Goal: Book appointment/travel/reservation

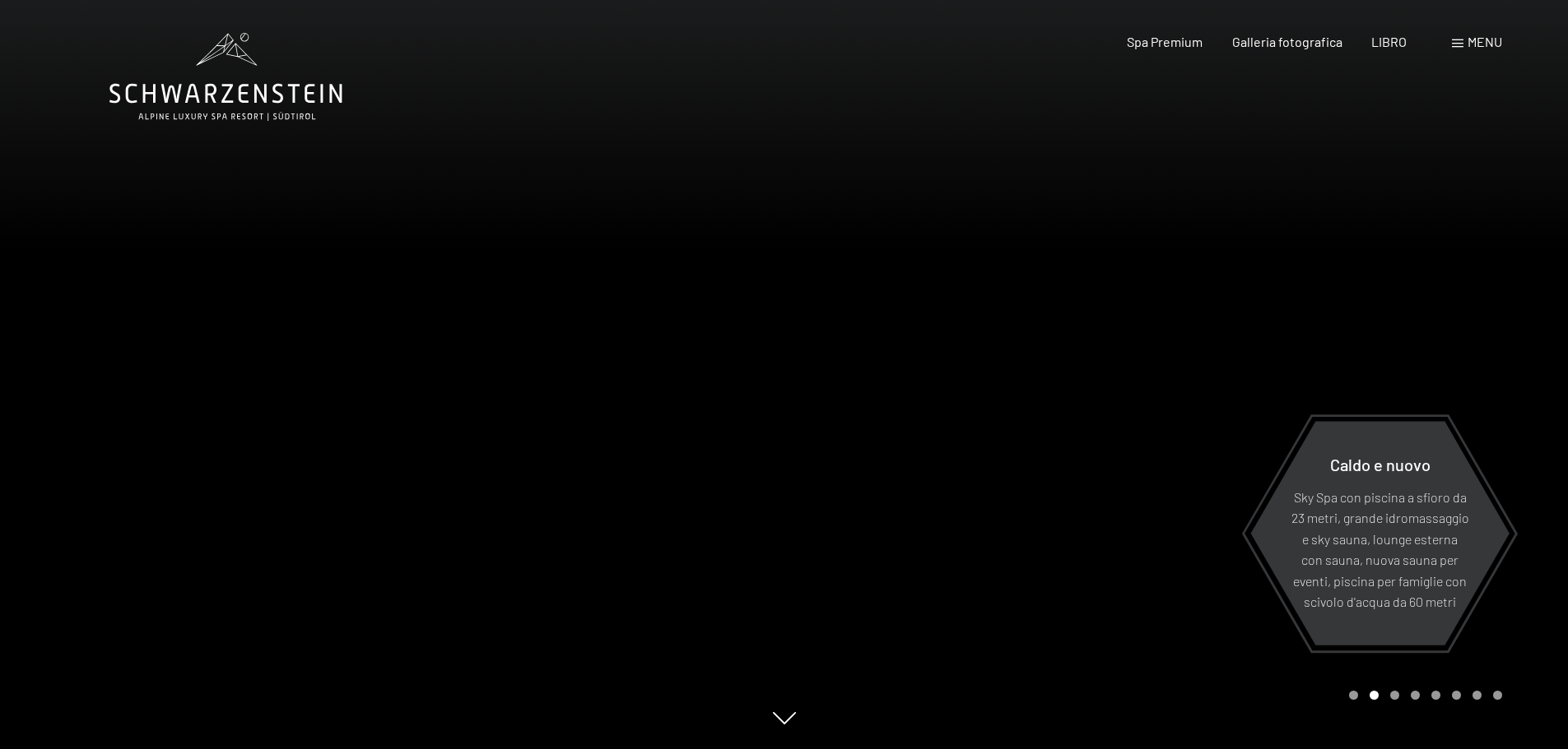
click at [1460, 39] on span at bounding box center [1457, 43] width 12 height 9
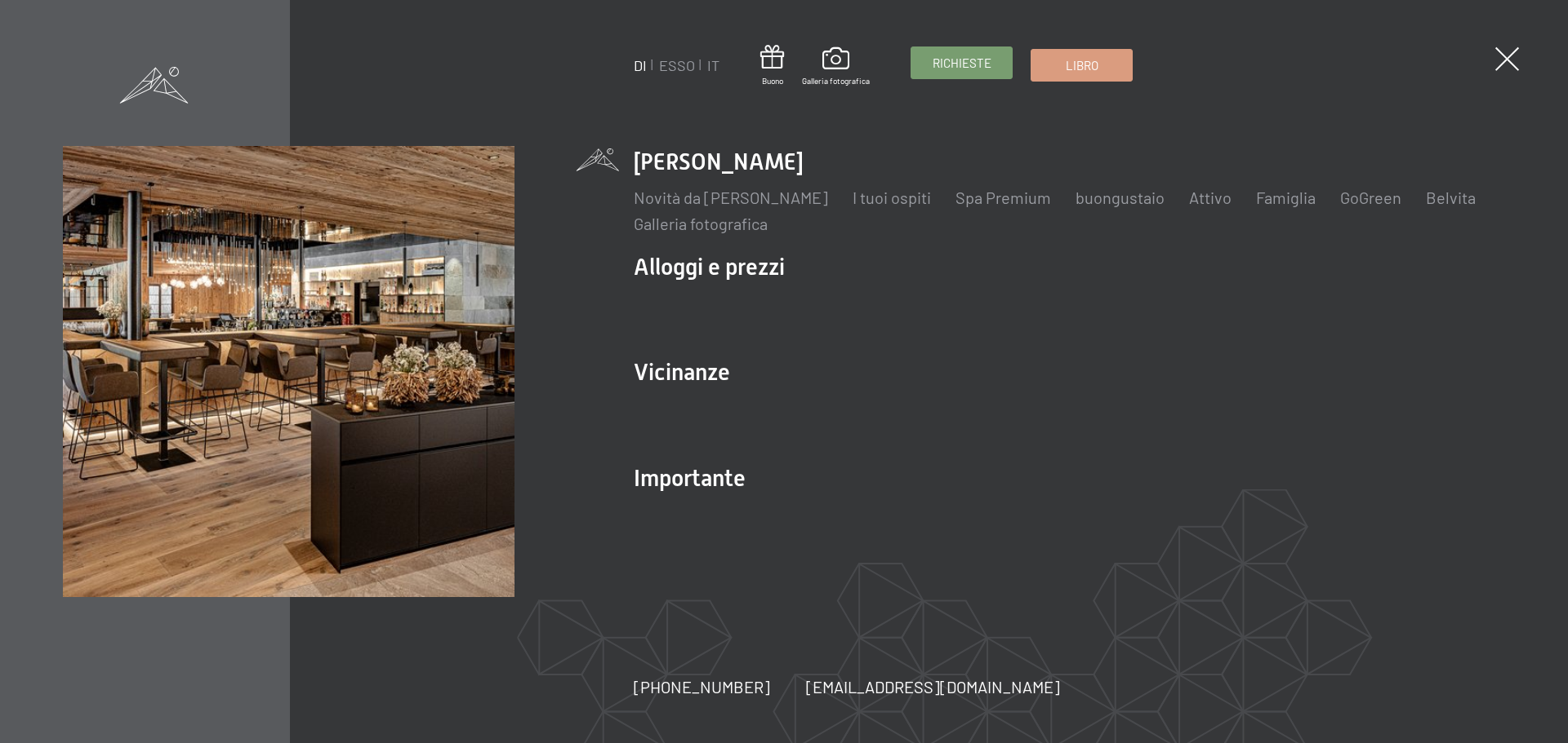
click at [955, 54] on span "Richieste" at bounding box center [962, 63] width 59 height 17
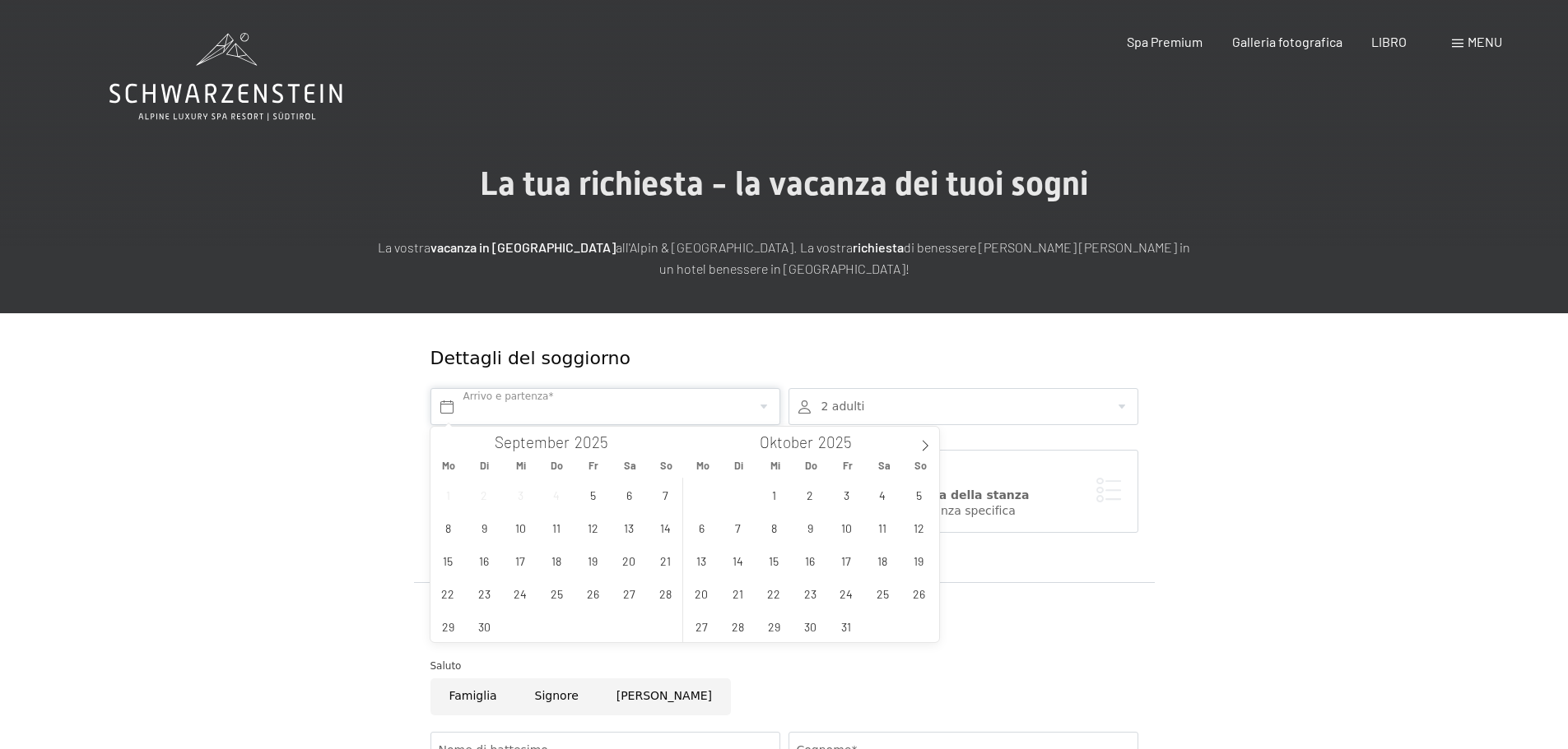
click at [519, 413] on input "text" at bounding box center [605, 407] width 350 height 37
click at [592, 562] on span "19" at bounding box center [593, 560] width 32 height 32
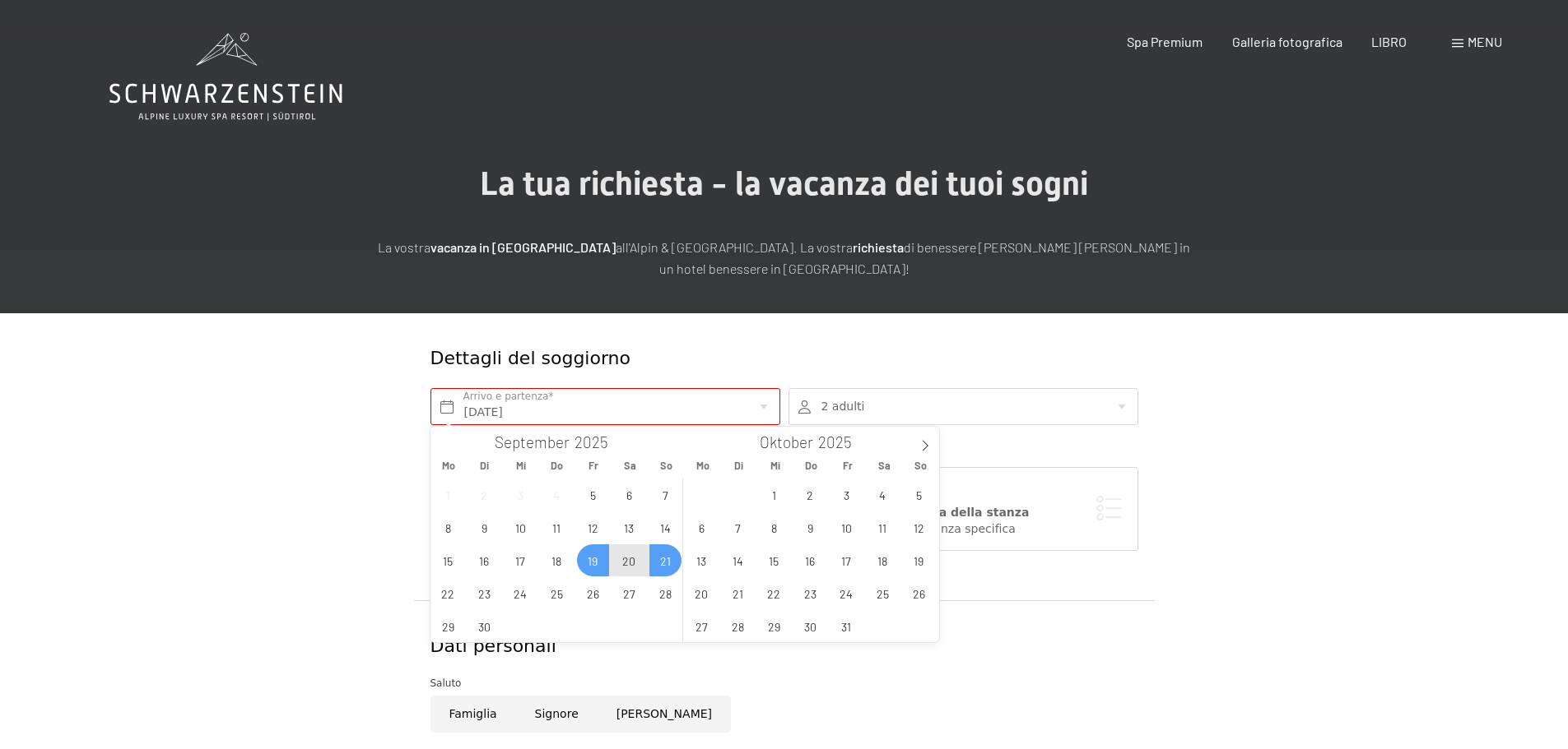
click at [656, 562] on span "21" at bounding box center [665, 560] width 32 height 32
type input "[DATE] - So. [DATE]"
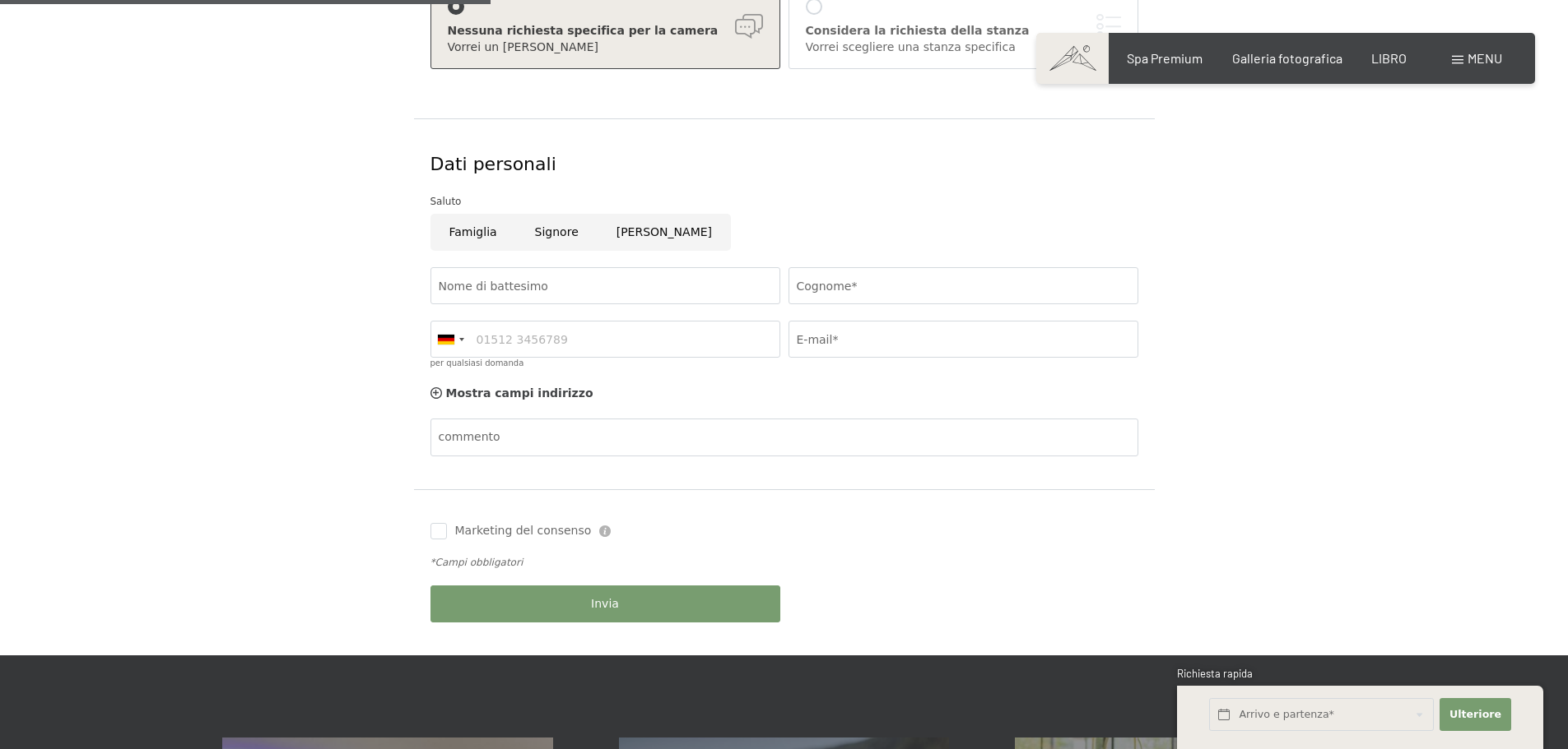
scroll to position [489, 0]
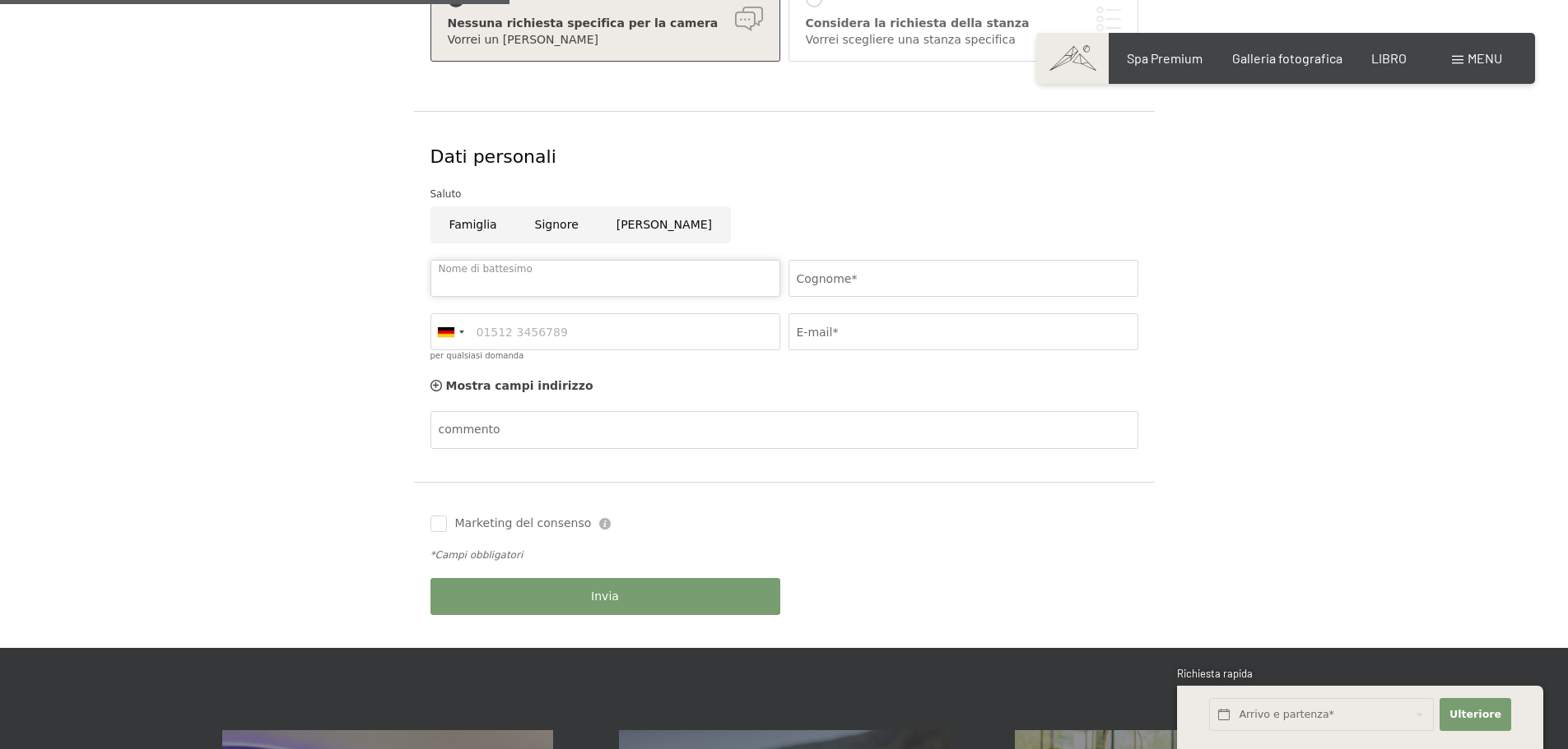
click at [627, 283] on input "Nome di battesimo" at bounding box center [605, 278] width 350 height 37
type input "[PERSON_NAME]"
type input "3463574902"
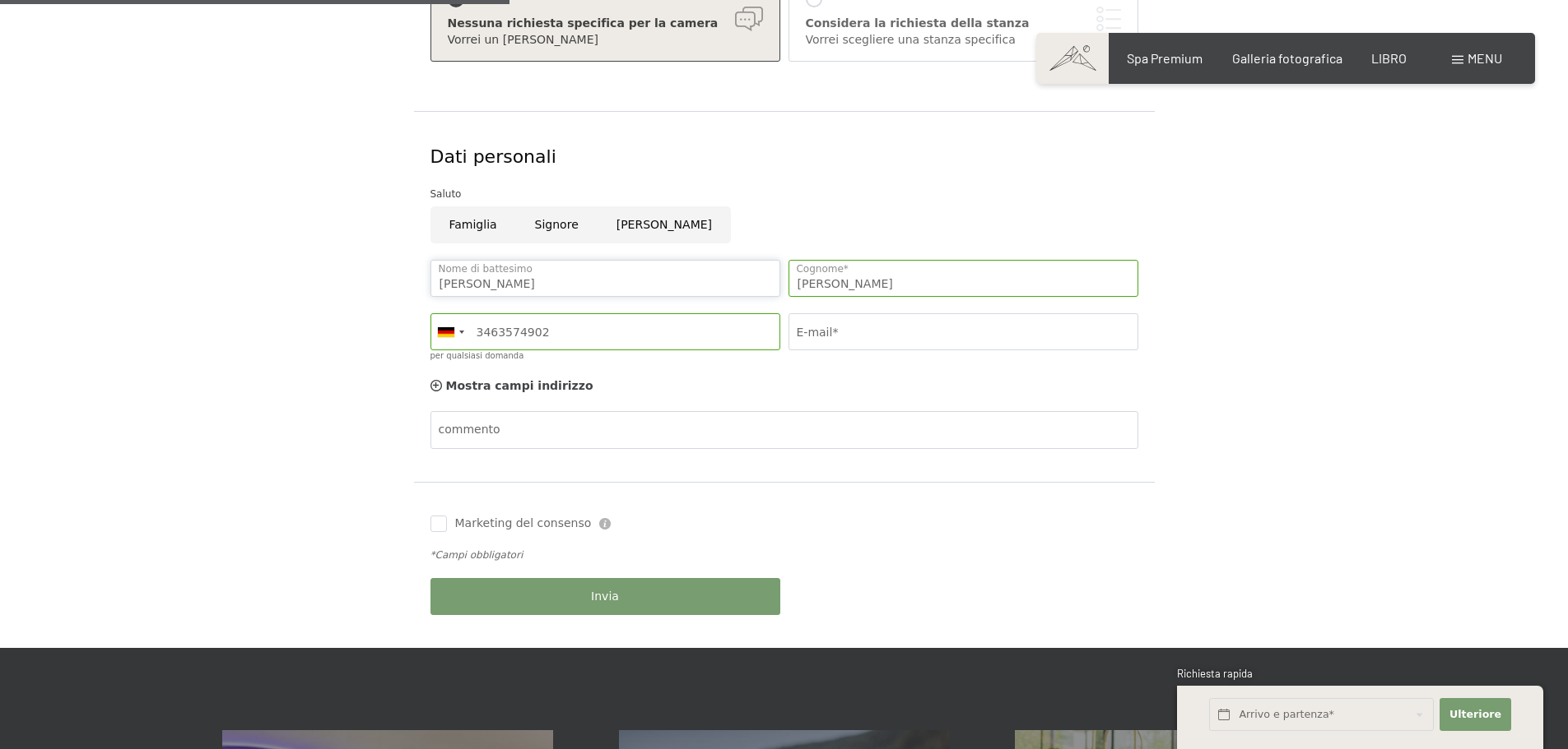
type input "[PERSON_NAME]"
click at [864, 334] on input "E-mail*" at bounding box center [964, 332] width 350 height 37
type input "[EMAIL_ADDRESS][DOMAIN_NAME]"
click at [597, 595] on font "Invia" at bounding box center [604, 596] width 28 height 13
